Goal: Task Accomplishment & Management: Use online tool/utility

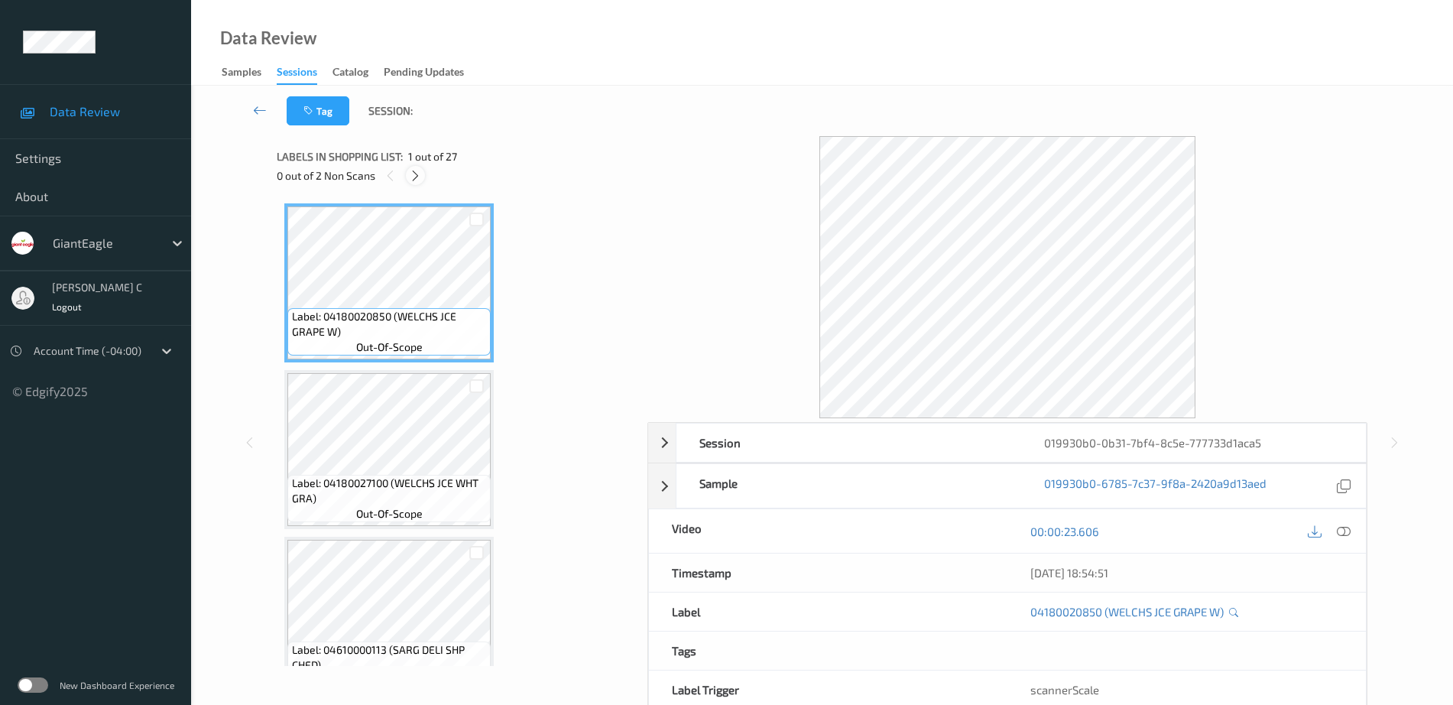
click at [407, 171] on div at bounding box center [415, 175] width 19 height 19
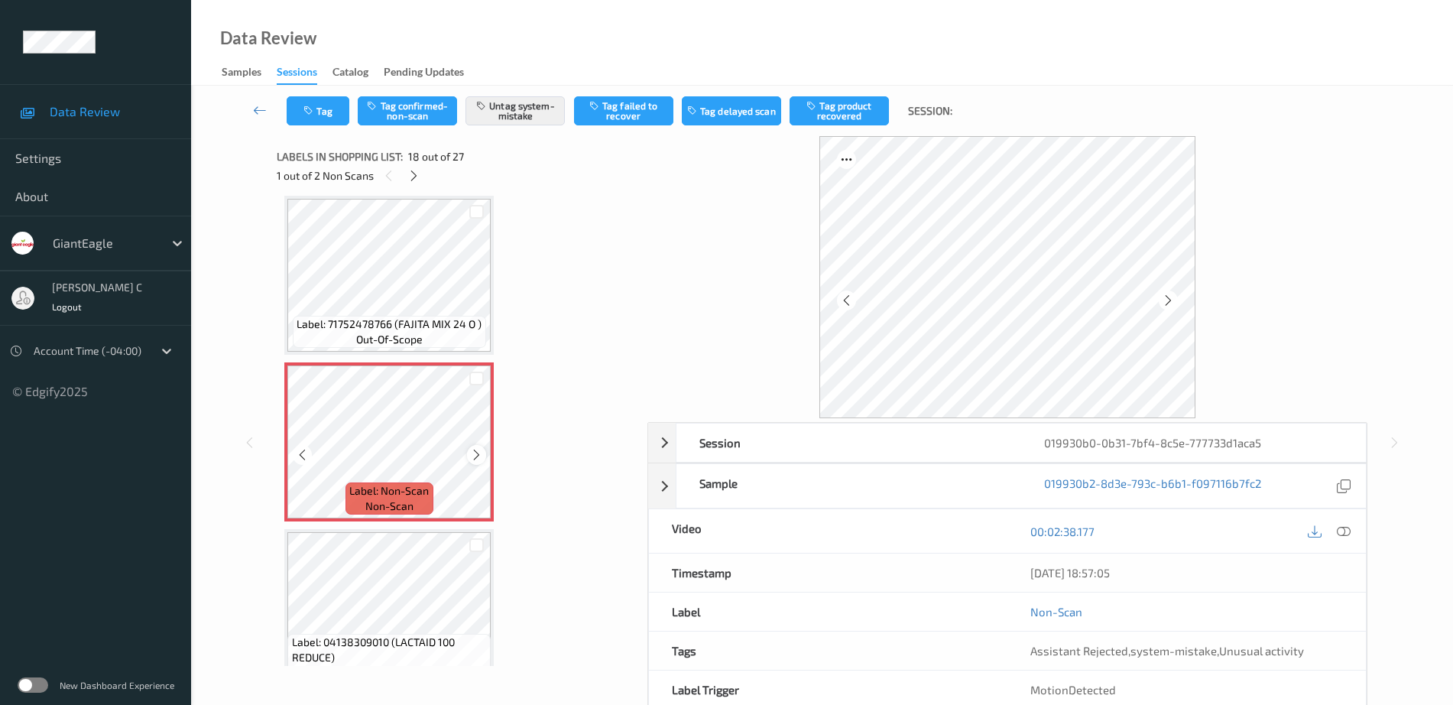
click at [474, 458] on icon at bounding box center [476, 455] width 13 height 14
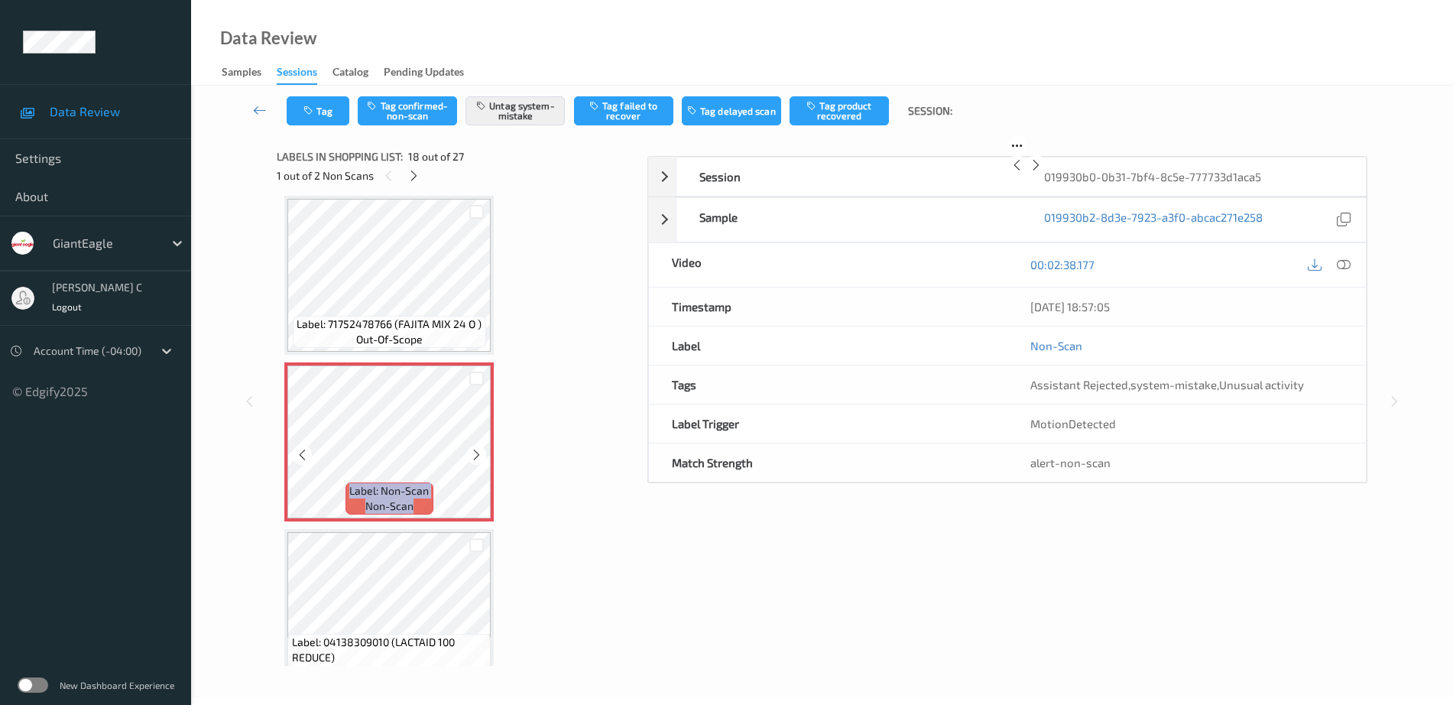
click at [474, 458] on icon at bounding box center [476, 455] width 13 height 14
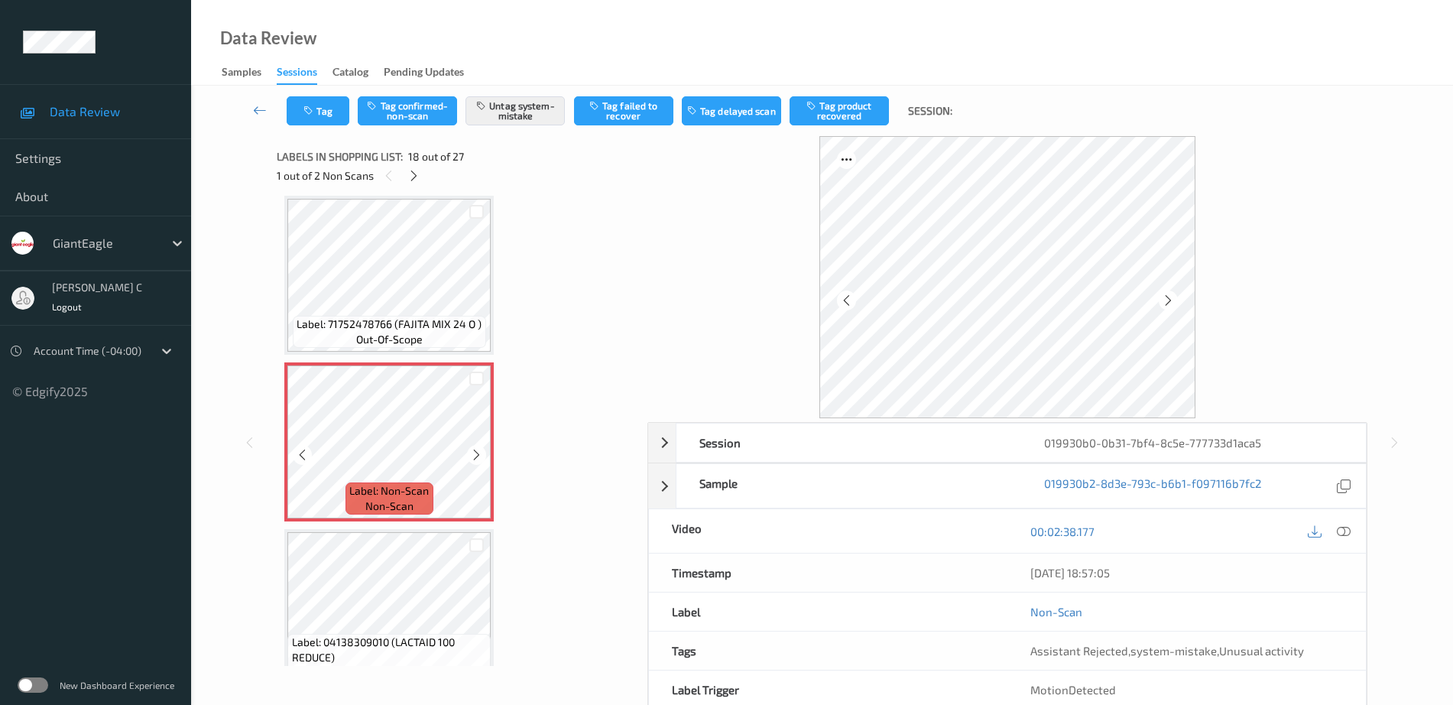
click at [474, 458] on icon at bounding box center [476, 455] width 13 height 14
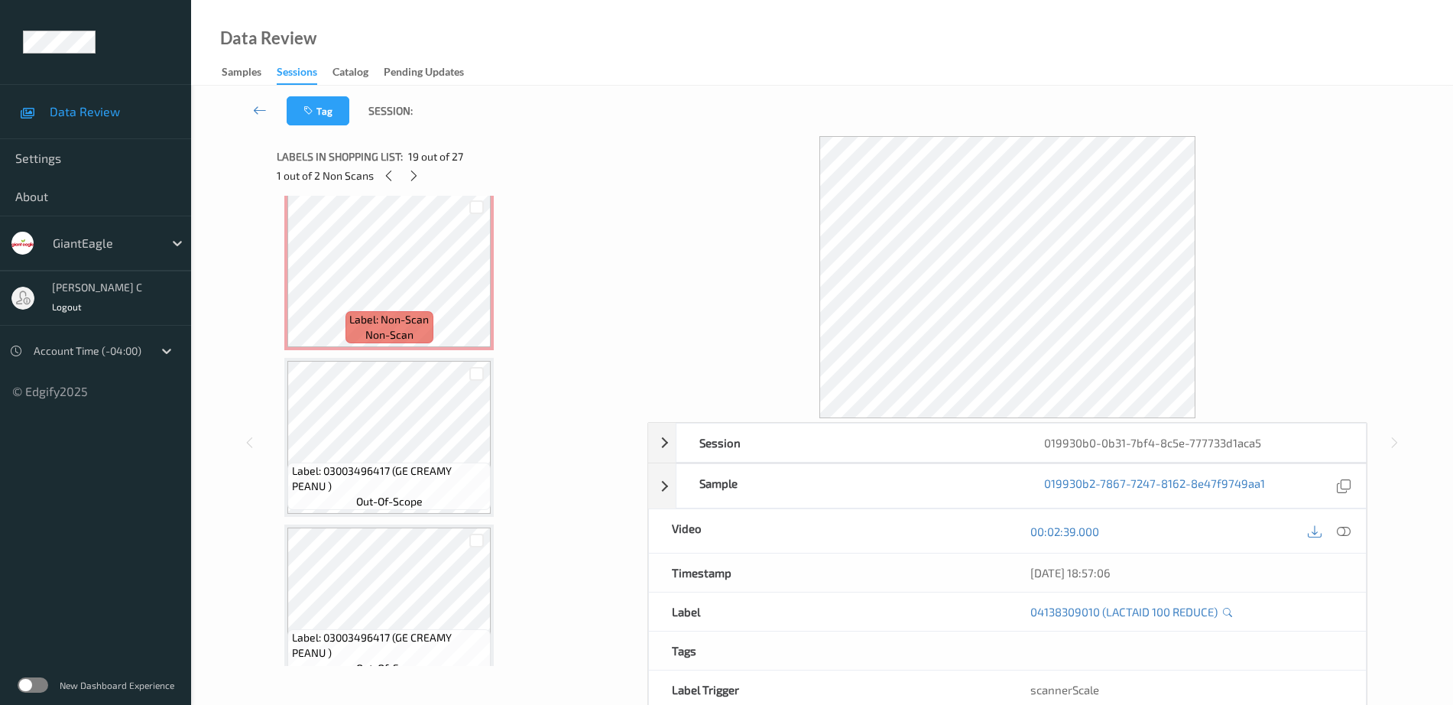
scroll to position [3821, 0]
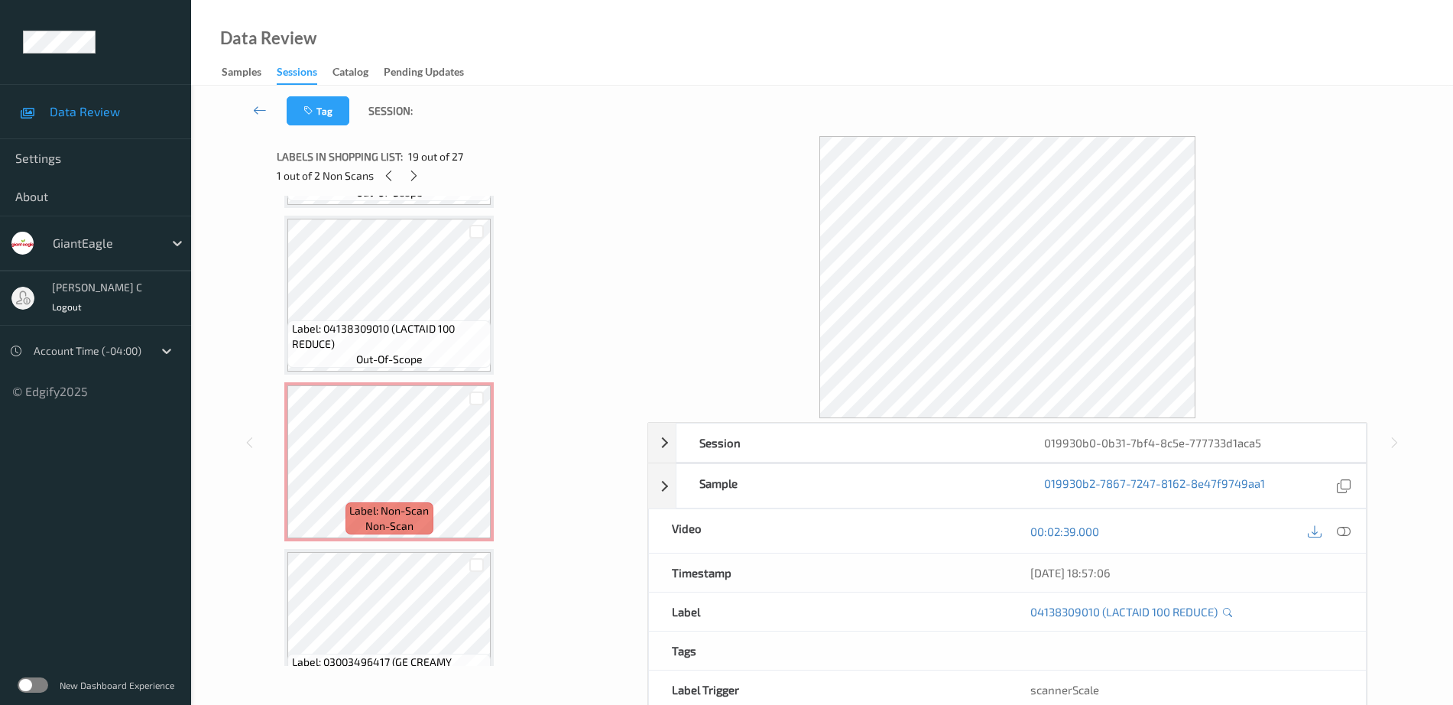
click at [427, 359] on div "Label: 04138309010 (LACTAID 100 REDUCE) out-of-scope" at bounding box center [388, 343] width 203 height 47
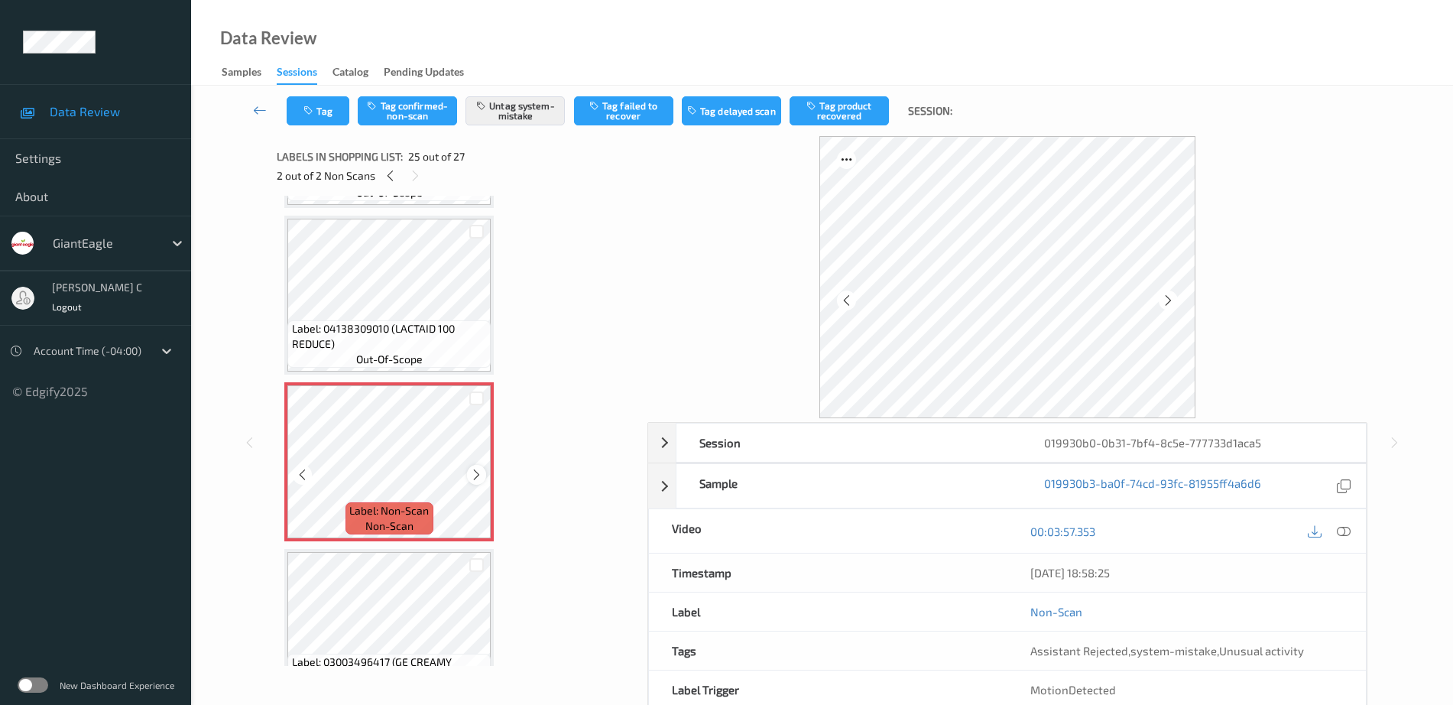
click at [476, 475] on icon at bounding box center [476, 475] width 13 height 14
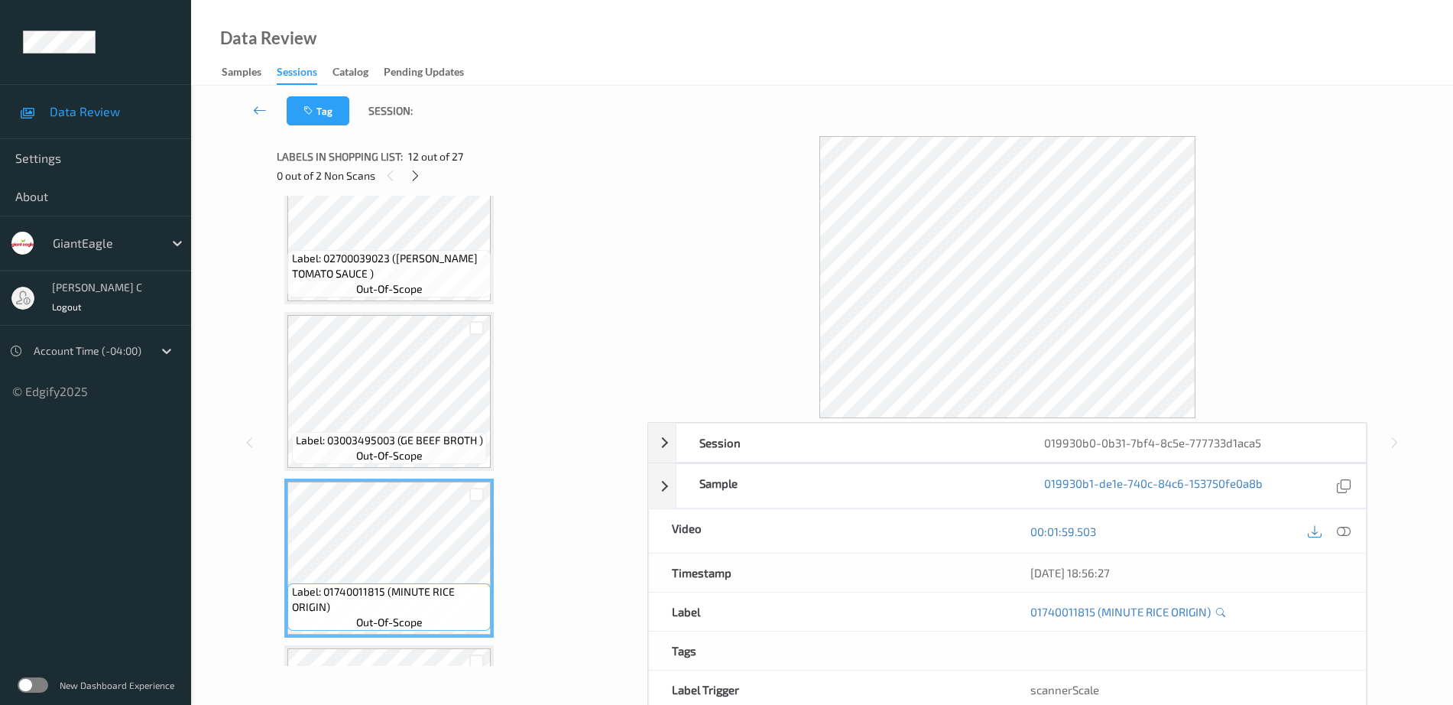
scroll to position [1527, 0]
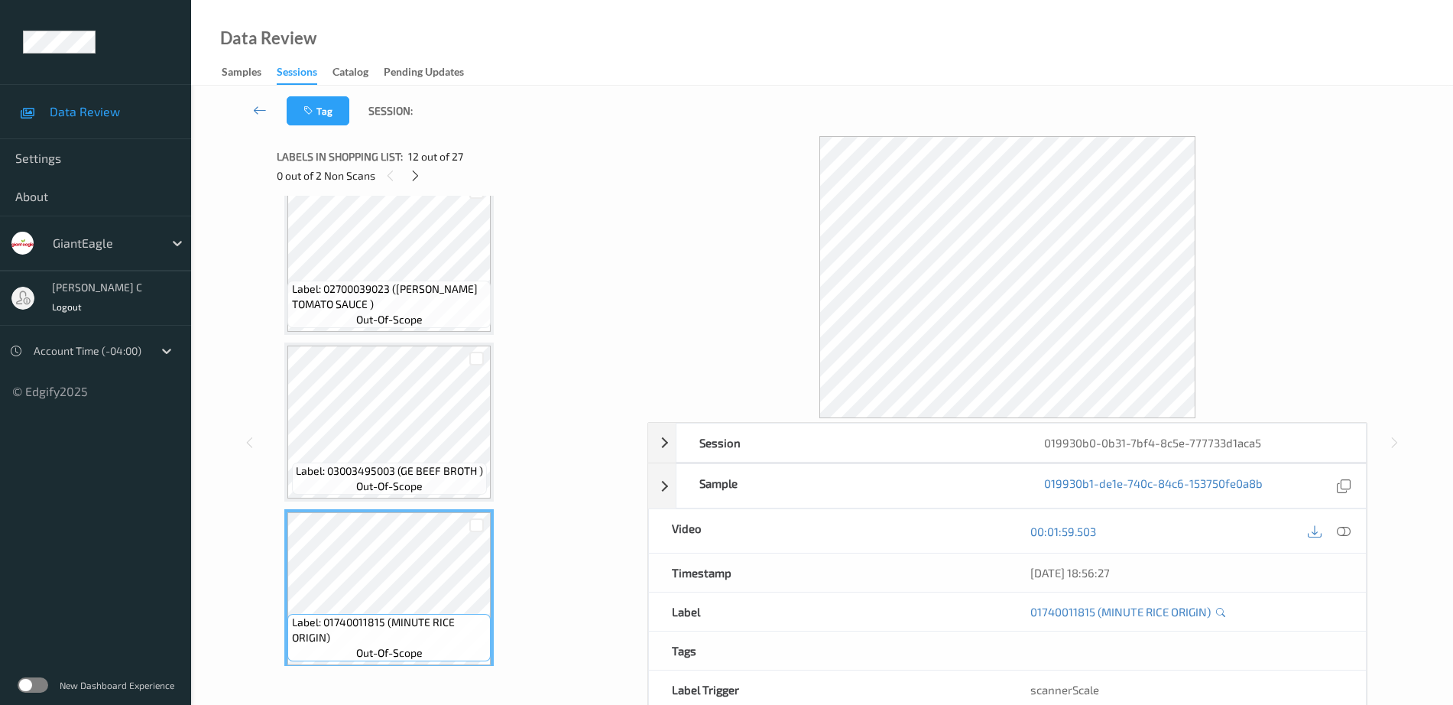
click at [398, 494] on div "Label: 03003495003 (GE BEEF BROTH ) out-of-scope" at bounding box center [389, 478] width 195 height 32
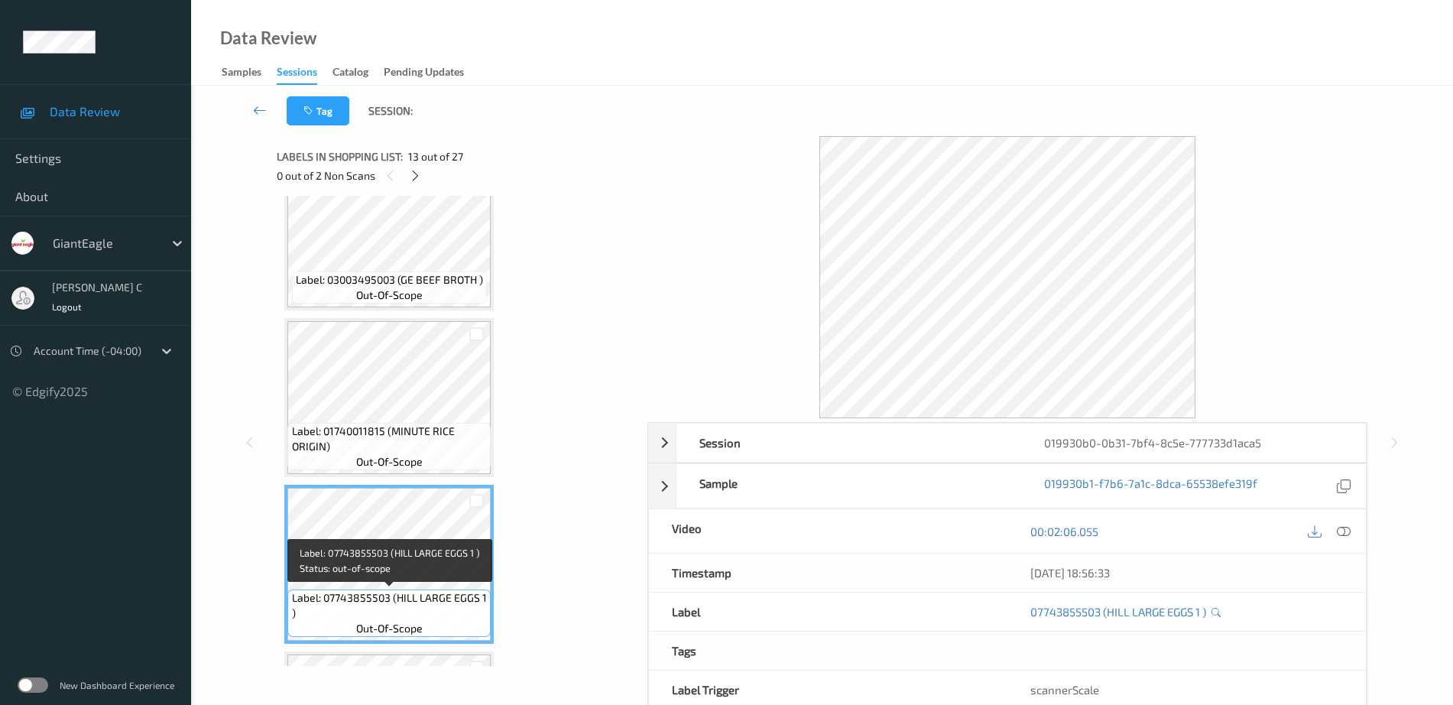
click at [409, 619] on span "Label: 07743855503 (HILL LARGE EGGS 1 )" at bounding box center [390, 605] width 196 height 31
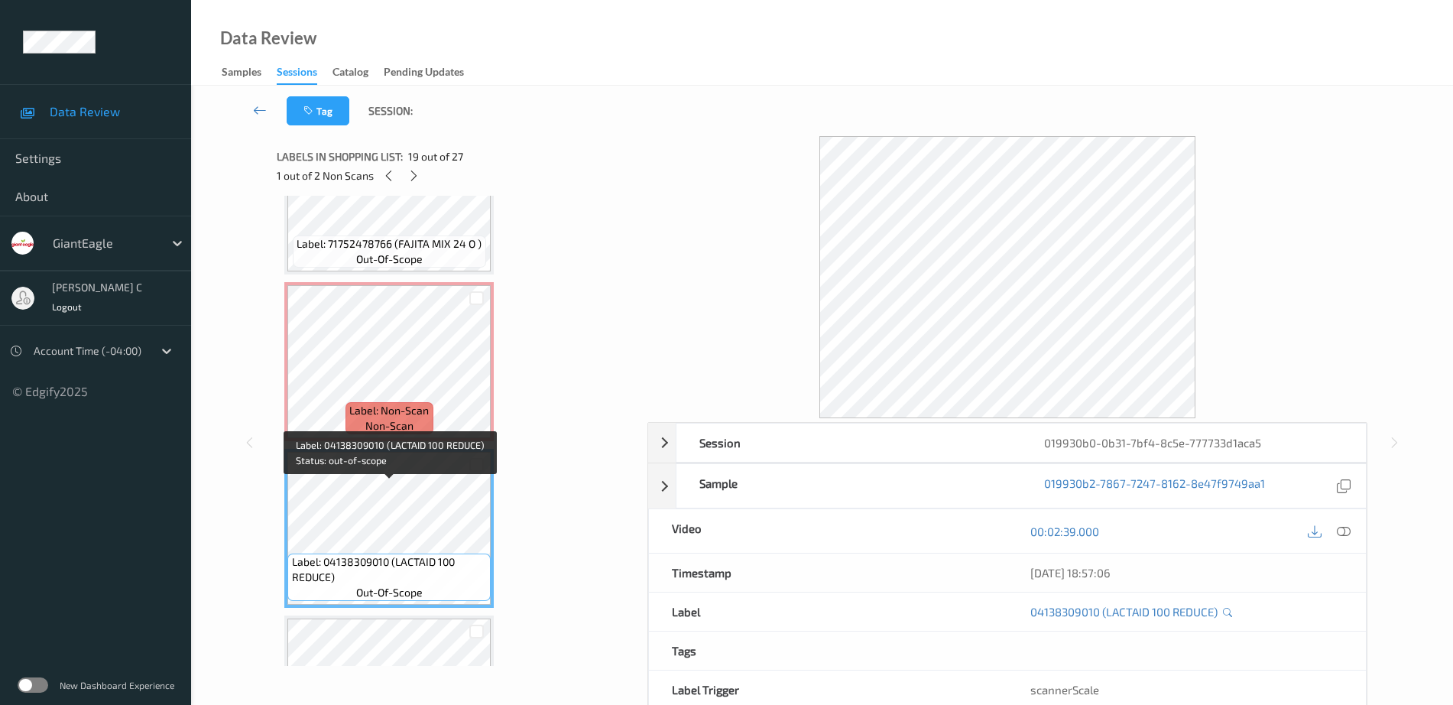
scroll to position [2865, 0]
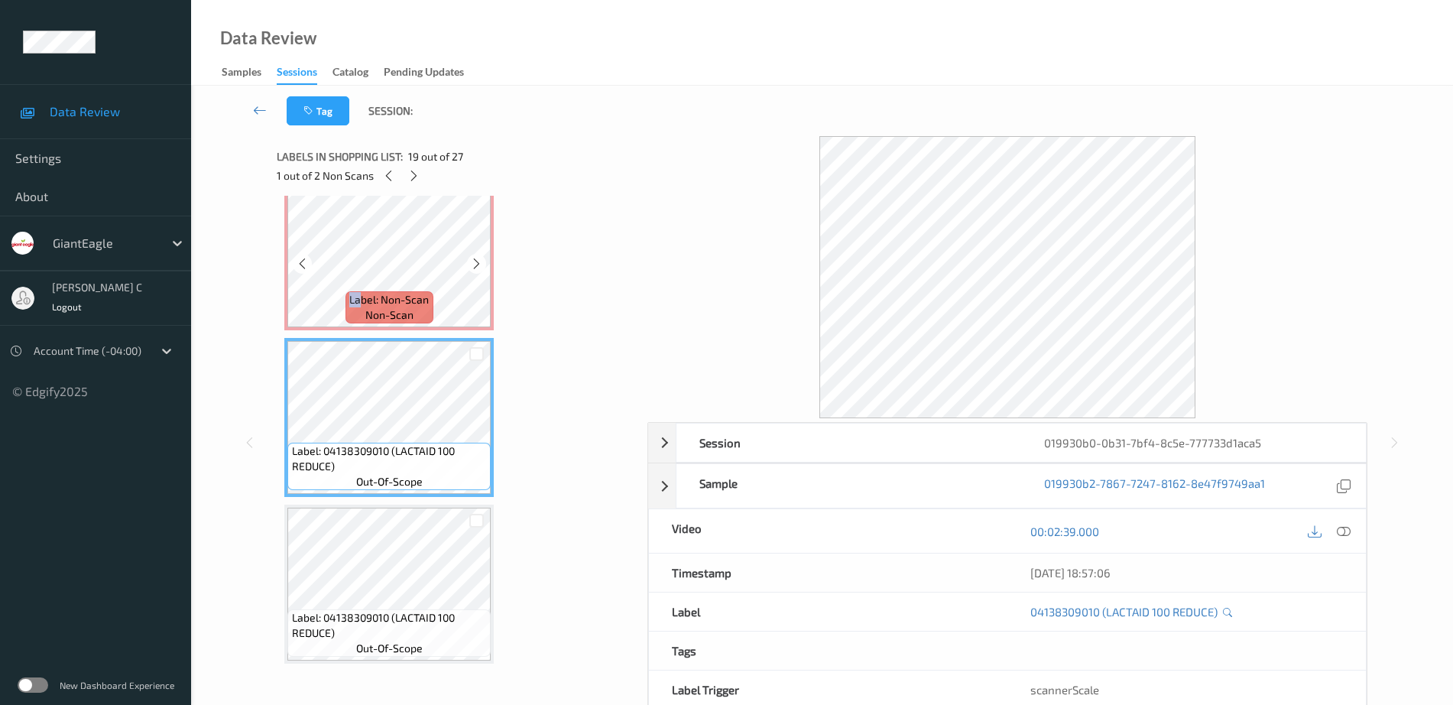
click at [363, 289] on div "Label: Non-Scan non-scan" at bounding box center [388, 250] width 209 height 159
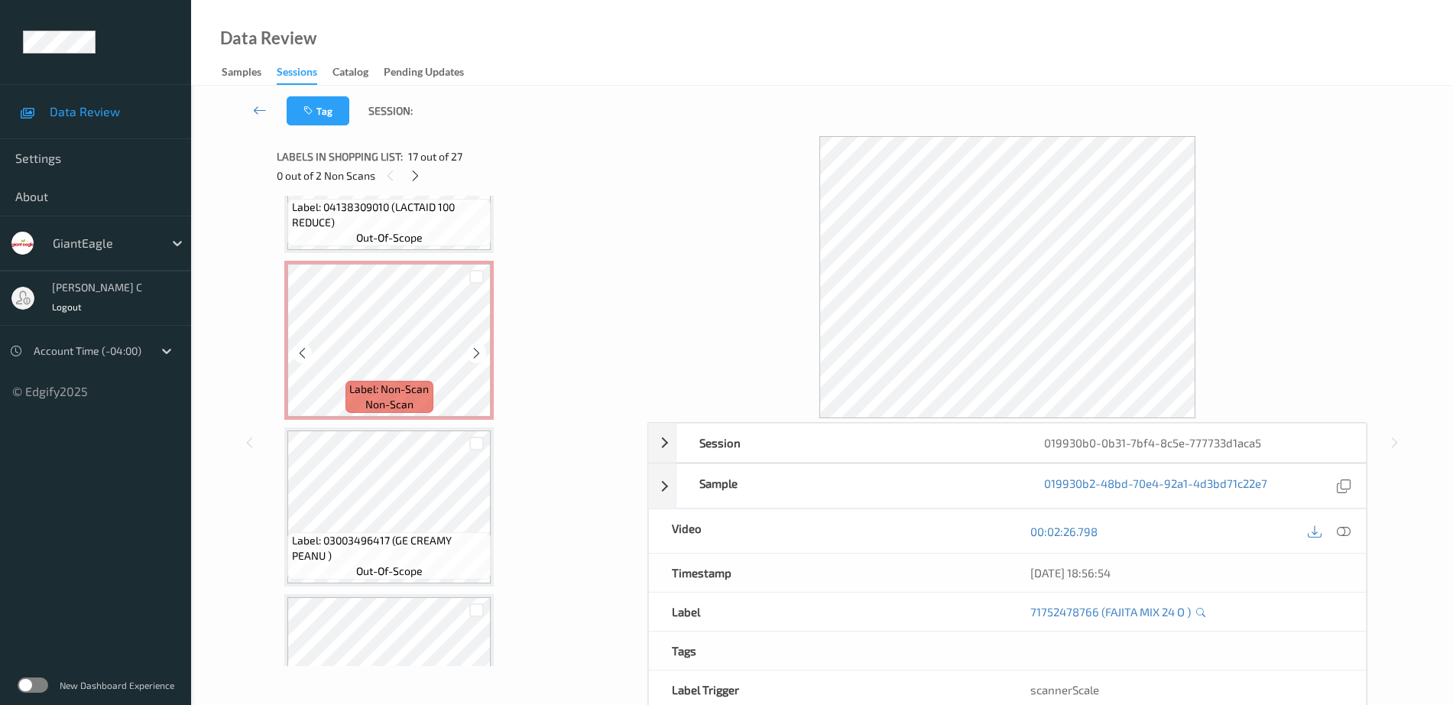
scroll to position [3941, 0]
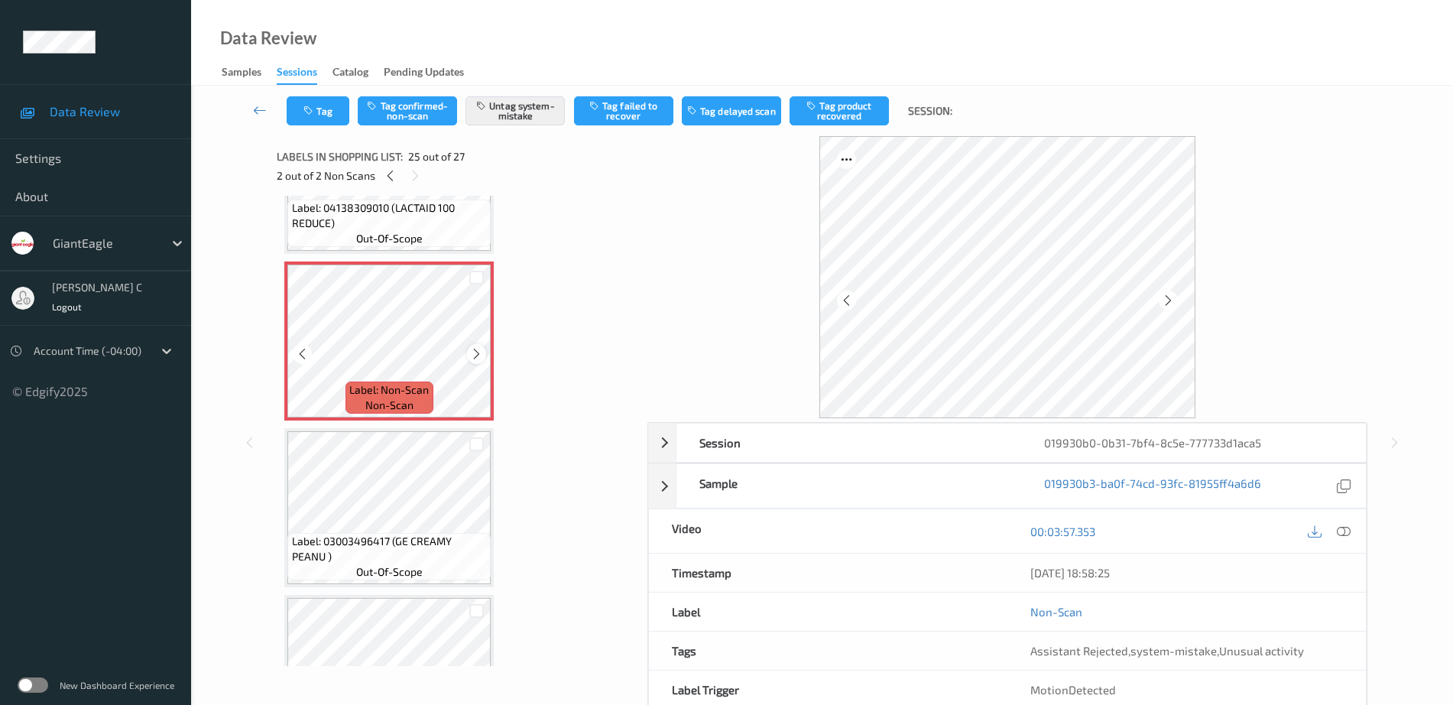
click at [481, 352] on icon at bounding box center [476, 354] width 13 height 14
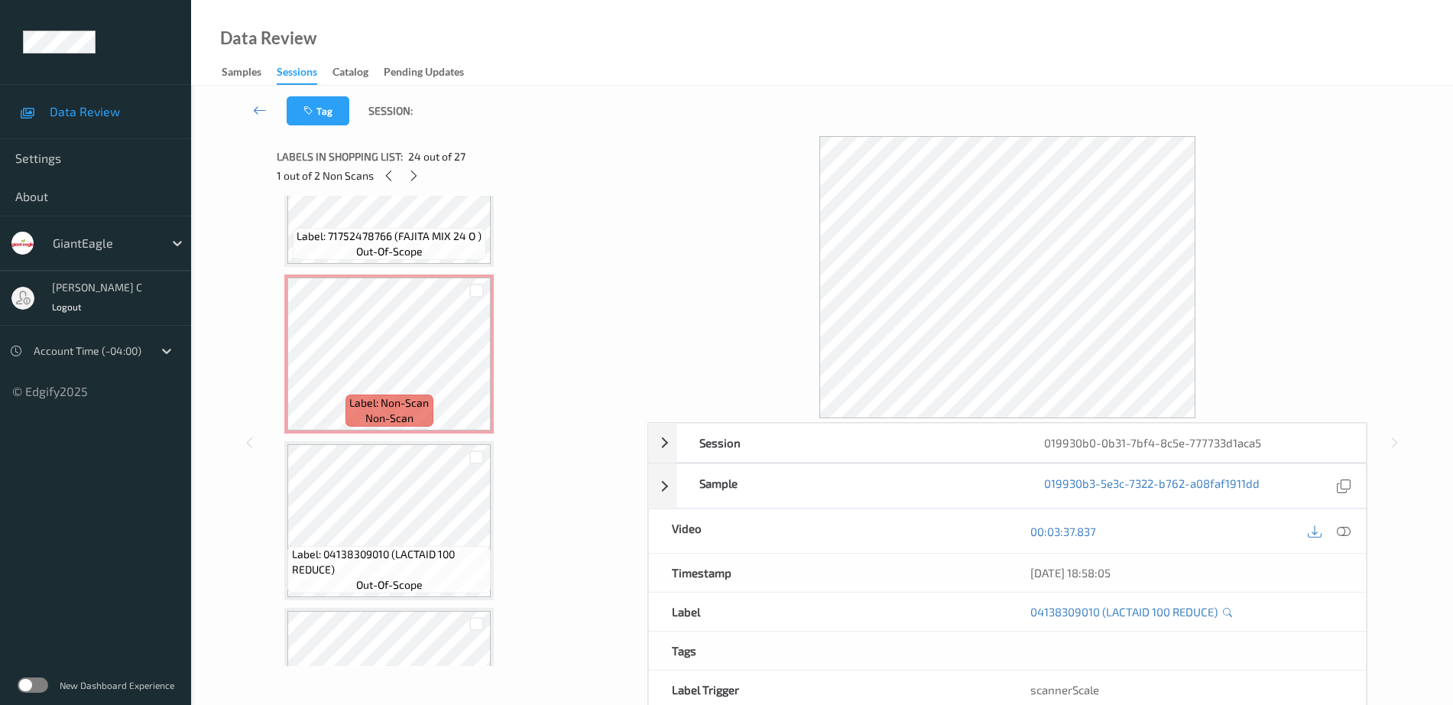
scroll to position [2699, 0]
